Goal: Navigation & Orientation: Understand site structure

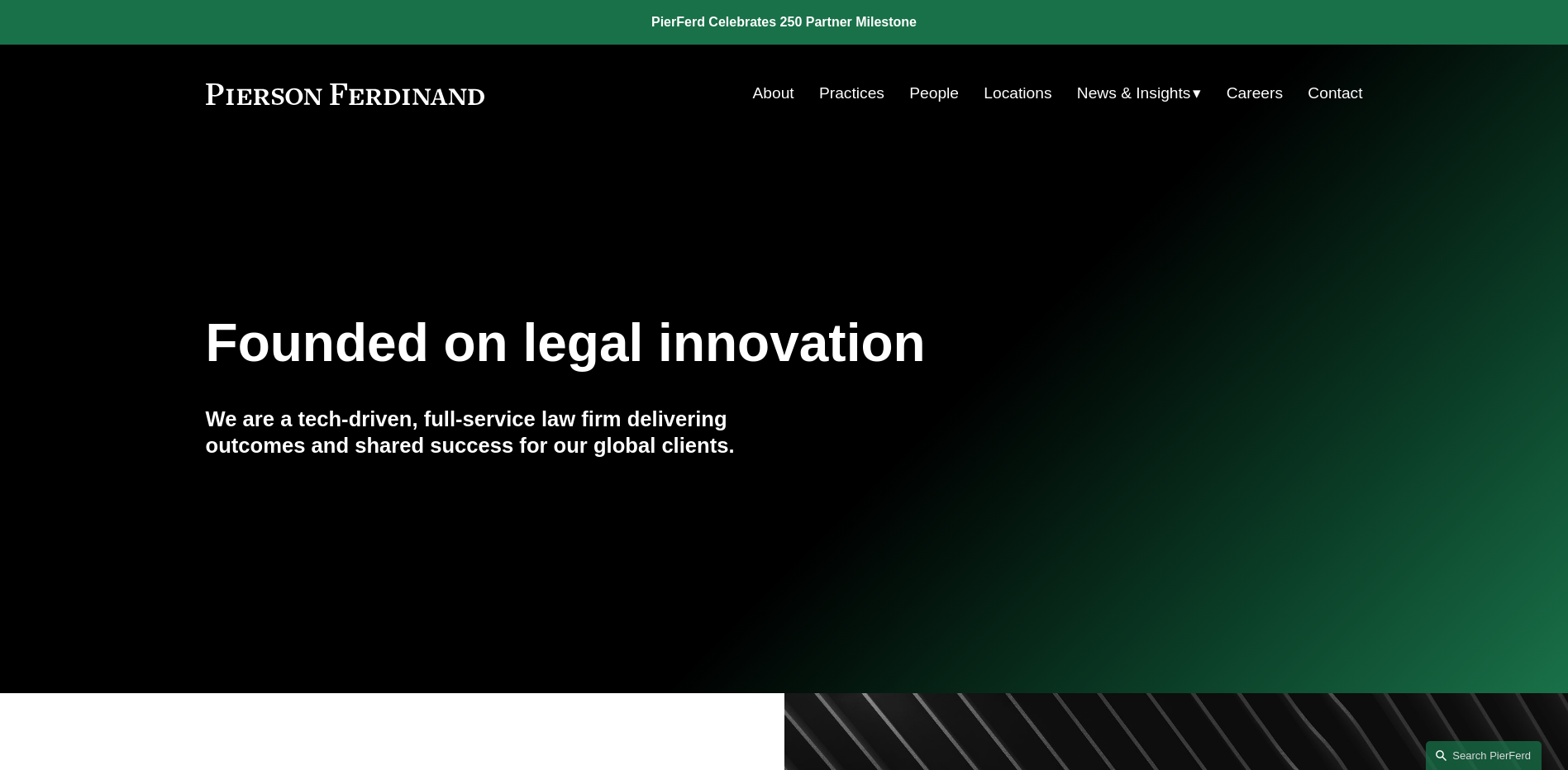
click at [941, 90] on link "People" at bounding box center [934, 94] width 49 height 32
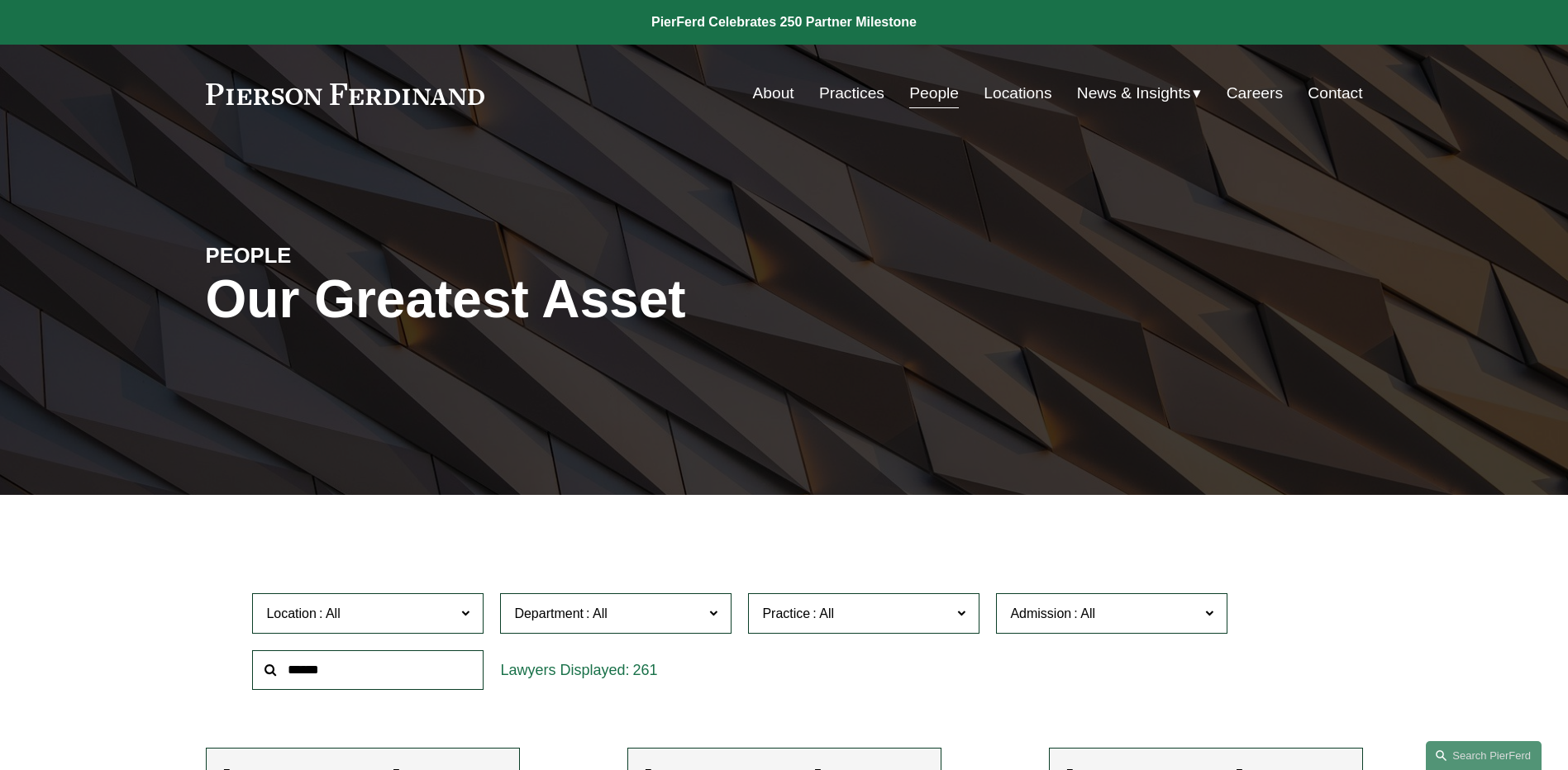
click at [0, 0] on span "News" at bounding box center [0, 0] width 0 height 0
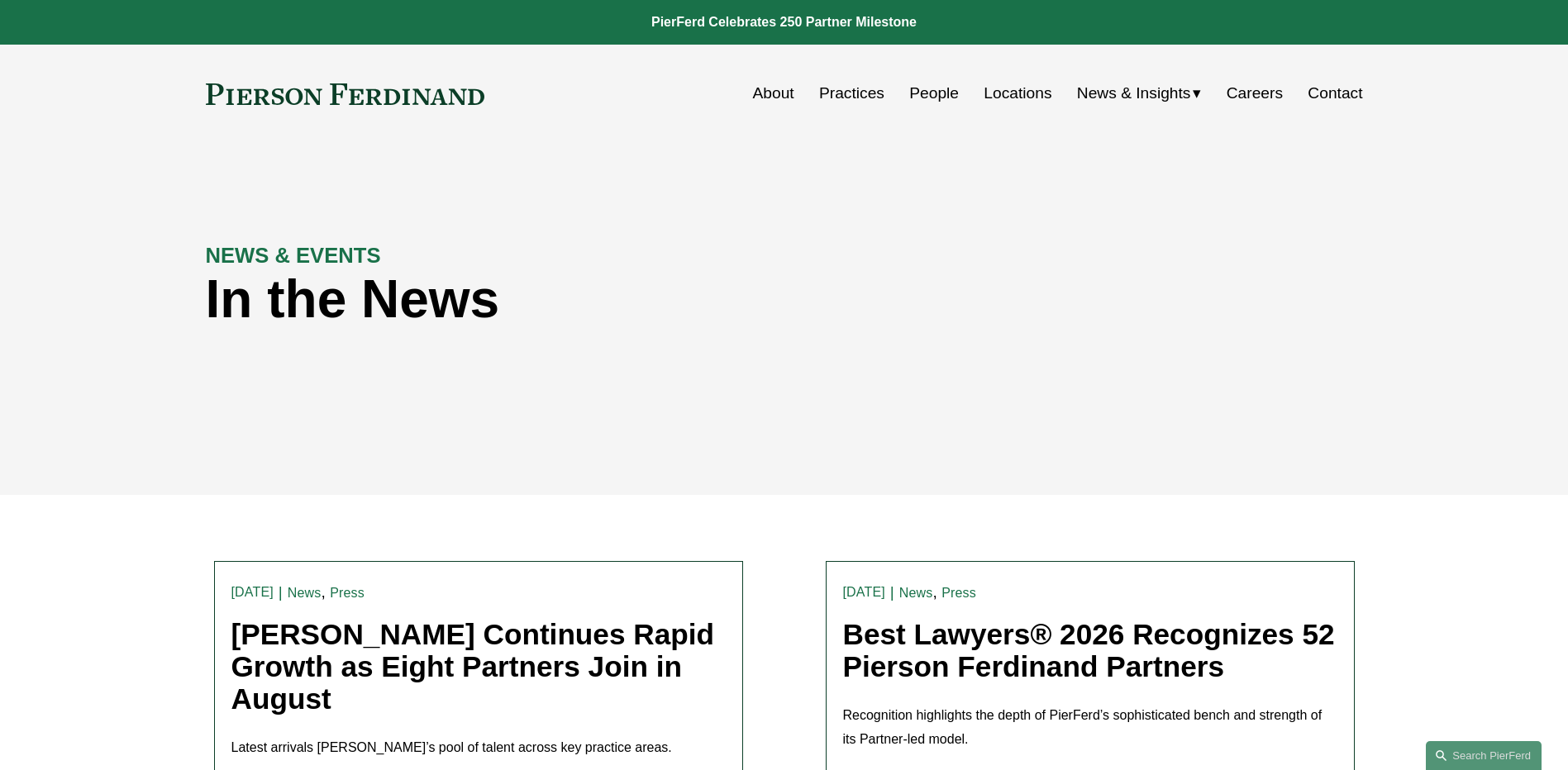
click at [0, 0] on span "Insights" at bounding box center [0, 0] width 0 height 0
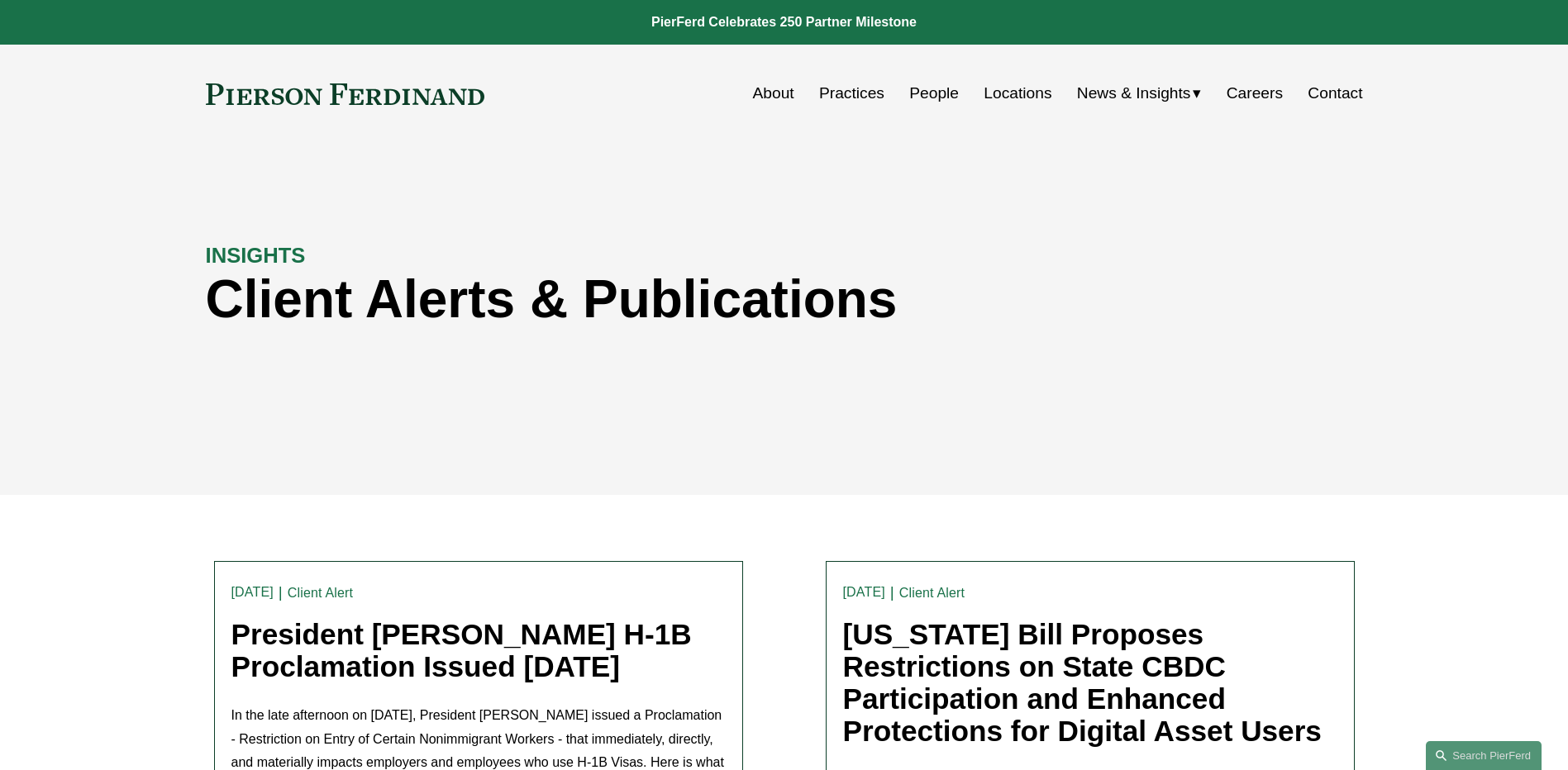
click at [0, 0] on span "Blogs" at bounding box center [0, 0] width 0 height 0
